Goal: Find specific page/section: Find specific page/section

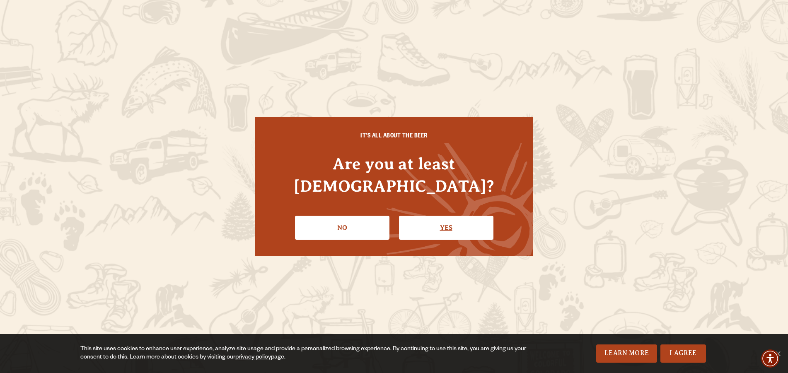
click at [450, 219] on link "Yes" at bounding box center [446, 228] width 94 height 24
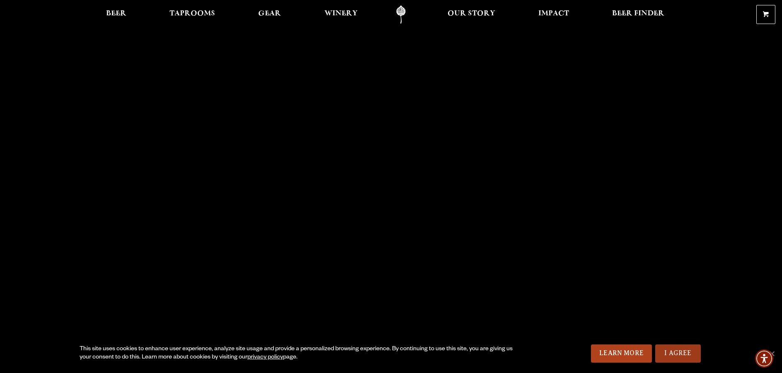
click at [674, 347] on link "I Agree" at bounding box center [678, 354] width 46 height 18
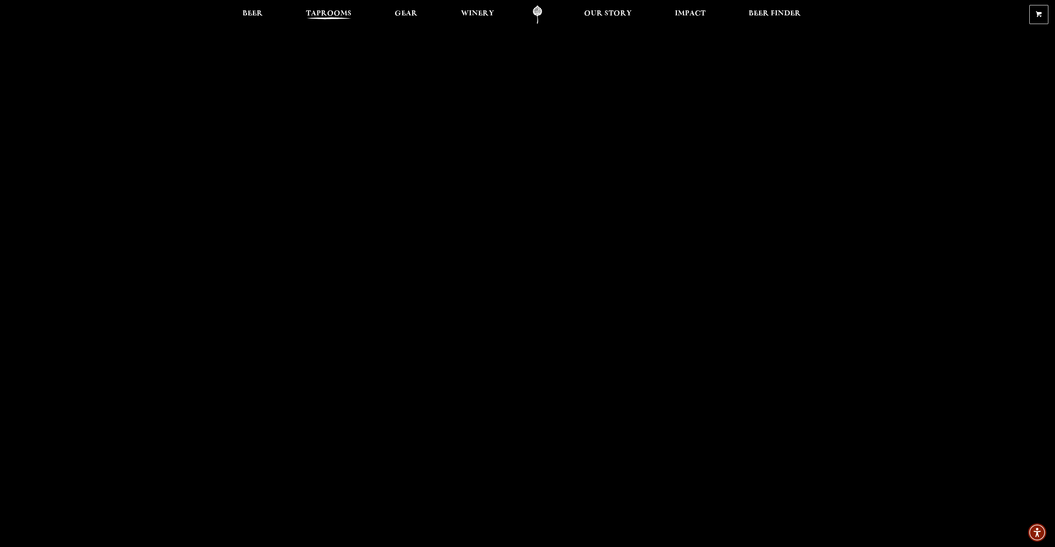
click at [326, 14] on span "Taprooms" at bounding box center [329, 13] width 46 height 7
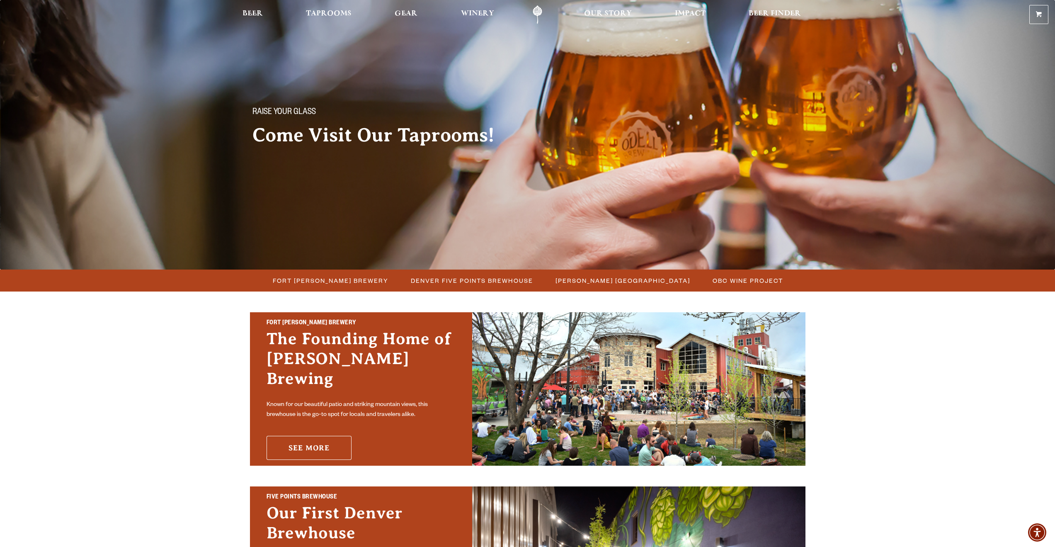
click at [329, 438] on link "See More" at bounding box center [308, 448] width 85 height 24
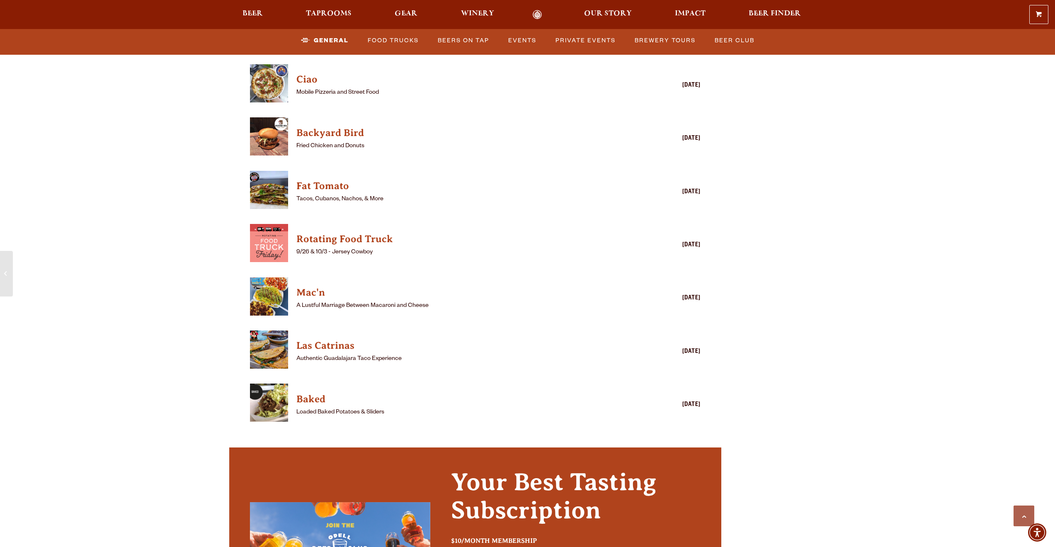
scroll to position [1948, 0]
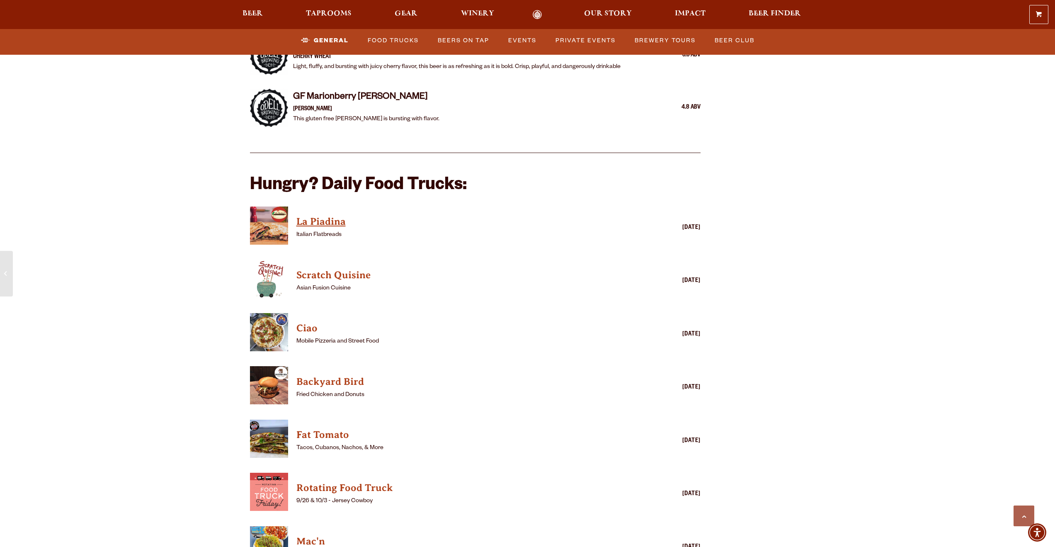
click at [328, 215] on h4 "La Piadina" at bounding box center [463, 221] width 334 height 13
